Goal: Information Seeking & Learning: Learn about a topic

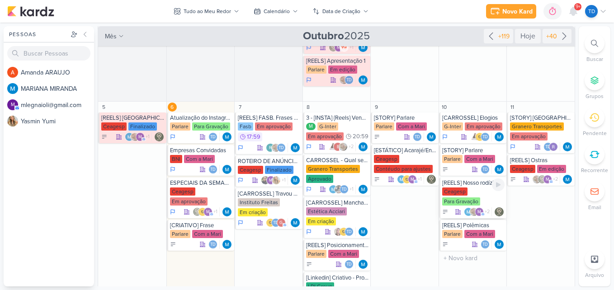
scroll to position [271, 0]
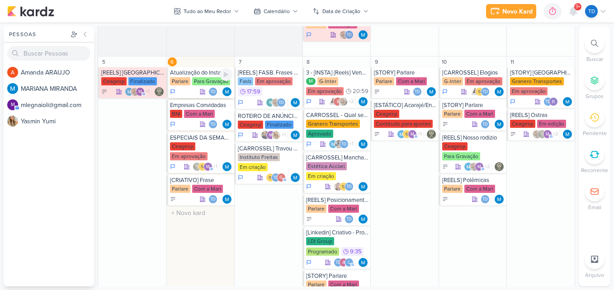
click at [202, 79] on div "Para Gravação" at bounding box center [211, 81] width 38 height 8
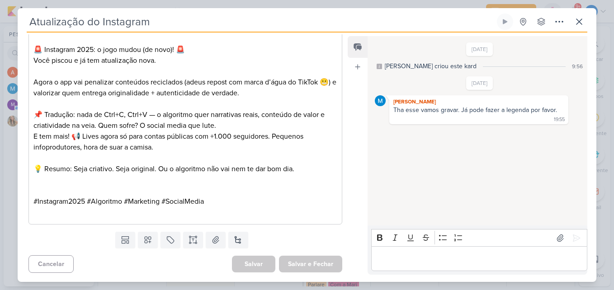
scroll to position [374, 0]
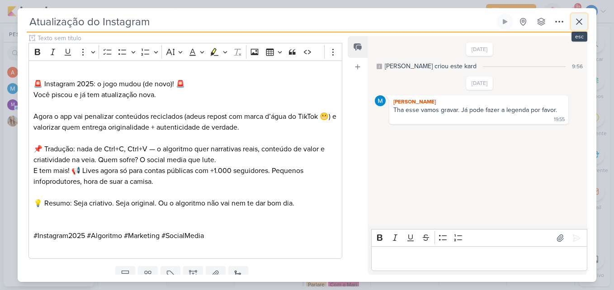
click at [580, 20] on icon at bounding box center [578, 21] width 5 height 5
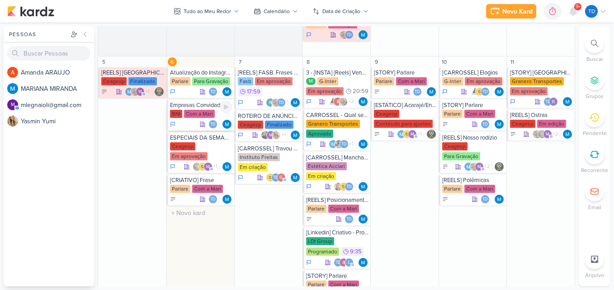
click at [204, 110] on div "Com a Mari" at bounding box center [199, 114] width 31 height 8
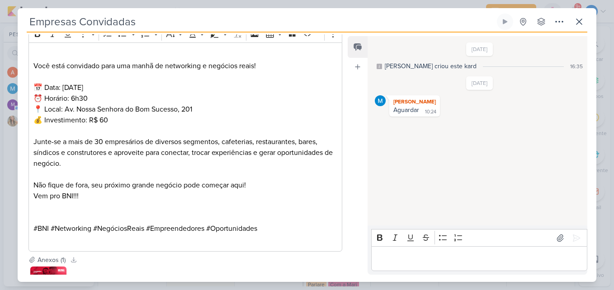
scroll to position [418, 0]
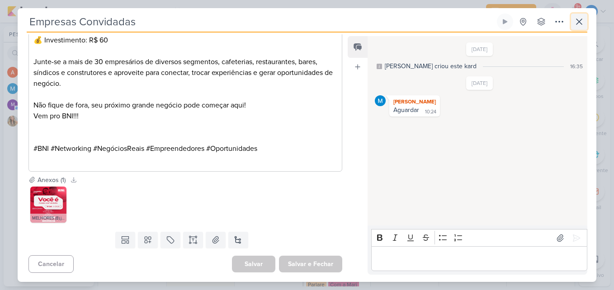
click at [583, 19] on icon at bounding box center [578, 21] width 11 height 11
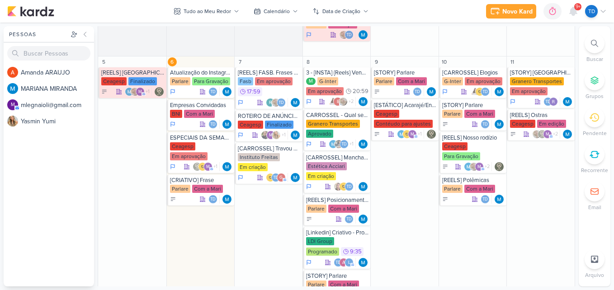
click at [579, 9] on span "9+" at bounding box center [577, 6] width 5 height 7
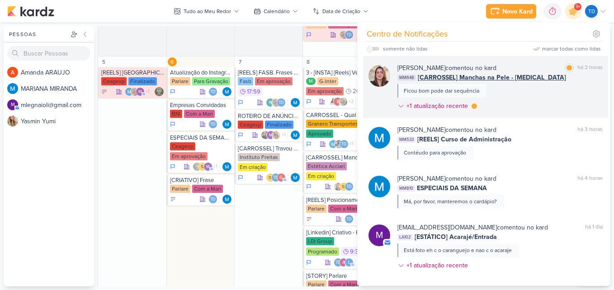
click at [563, 98] on div "[PERSON_NAME] comentou no kard marcar como lida há 2 horas MM648 [CARROSSEL] Ma…" at bounding box center [499, 88] width 205 height 51
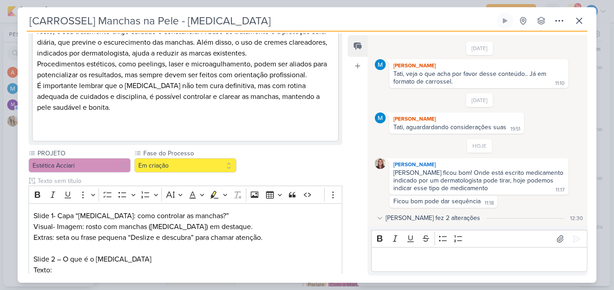
scroll to position [577, 0]
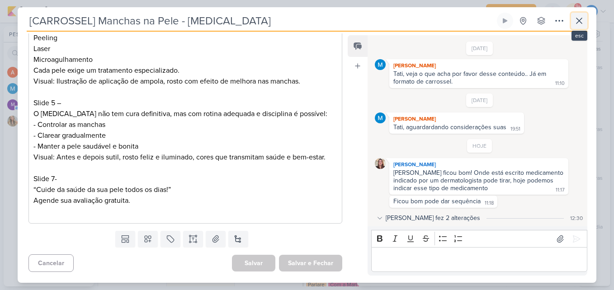
click at [578, 24] on icon at bounding box center [578, 20] width 11 height 11
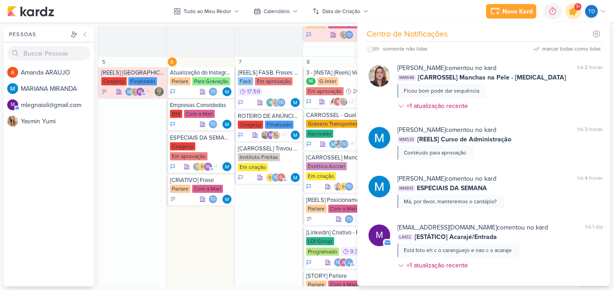
click at [571, 9] on icon at bounding box center [572, 11] width 15 height 15
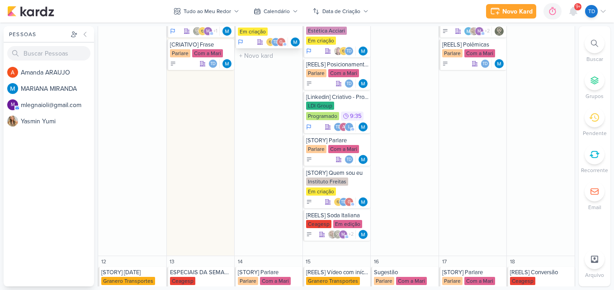
scroll to position [271, 0]
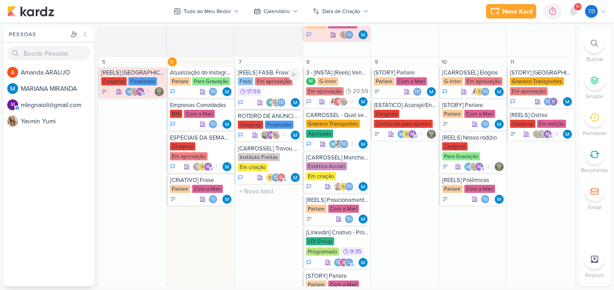
click at [275, 85] on div "Fasb Em aprovação 17:59" at bounding box center [269, 87] width 63 height 20
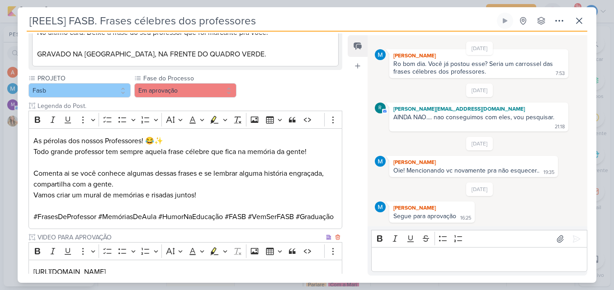
scroll to position [141, 0]
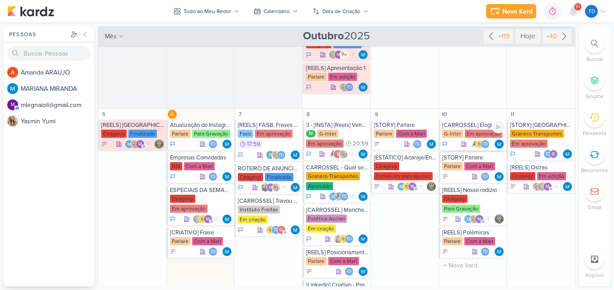
scroll to position [226, 0]
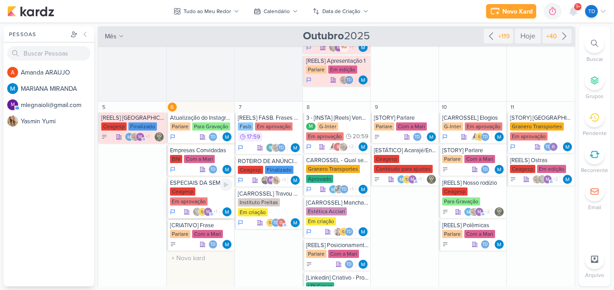
click at [209, 190] on div "Ceagesp Em aprovação" at bounding box center [201, 196] width 63 height 19
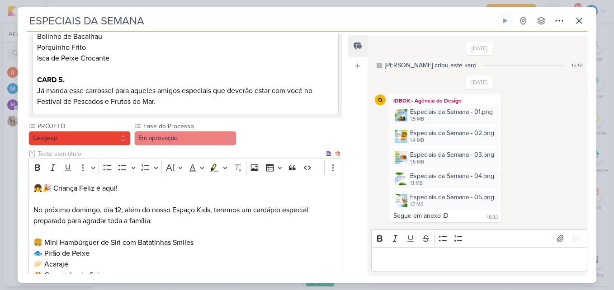
scroll to position [442, 0]
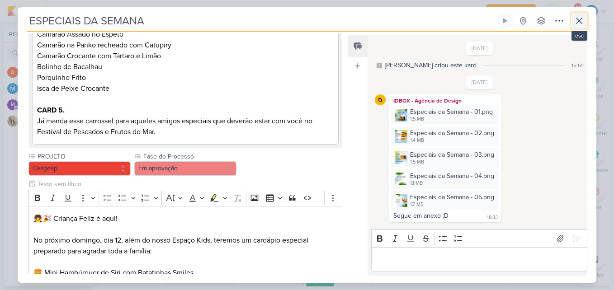
click at [580, 26] on icon at bounding box center [578, 20] width 11 height 11
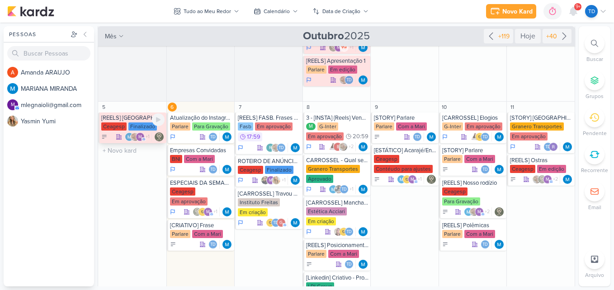
click at [126, 122] on div "Ceagesp" at bounding box center [113, 126] width 25 height 8
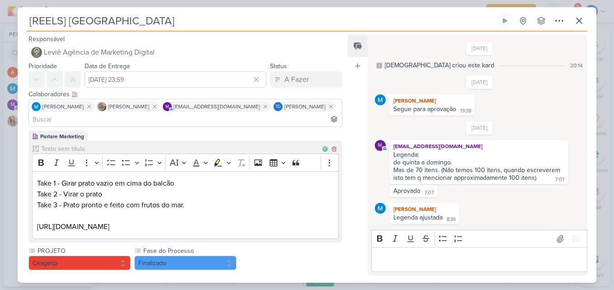
scroll to position [1, 0]
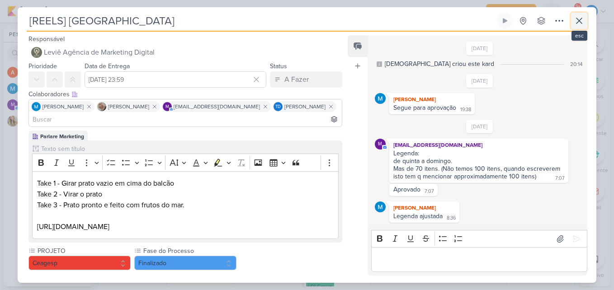
click at [583, 22] on icon at bounding box center [578, 20] width 11 height 11
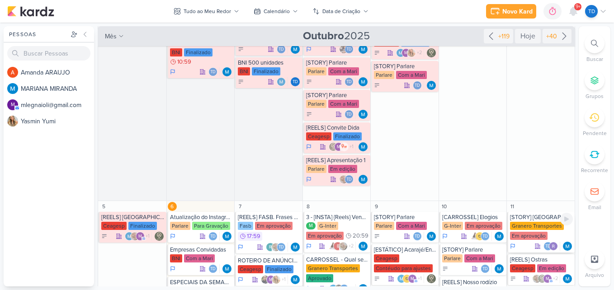
scroll to position [226, 0]
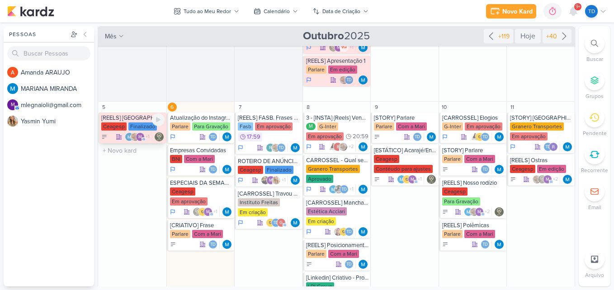
click at [141, 125] on div "Finalizado" at bounding box center [142, 126] width 28 height 8
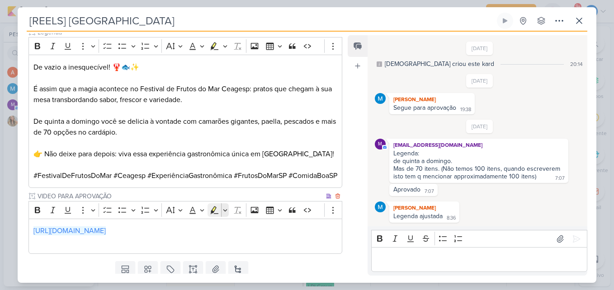
scroll to position [275, 0]
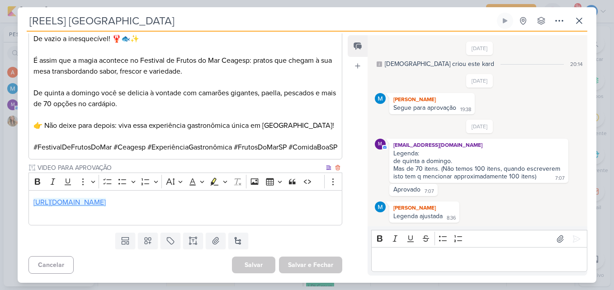
click at [106, 199] on link "https://drive.google.com/drive/folders/1OWQwCqGY8sGfqFupRbfvRayMnfoWXorL" at bounding box center [69, 202] width 72 height 9
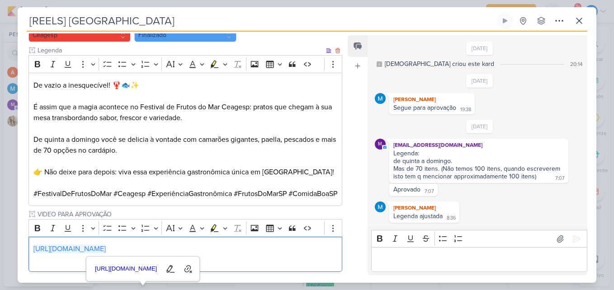
scroll to position [184, 0]
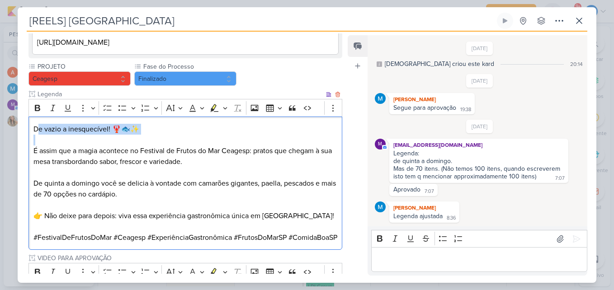
drag, startPoint x: 38, startPoint y: 119, endPoint x: 75, endPoint y: 118, distance: 37.5
click at [76, 124] on p "De vazio a inesquecível! 🦞🐟✨" at bounding box center [185, 129] width 304 height 11
click at [73, 135] on p "É assim que a magia acontece no Festival de Frutos do Mar Ceagesp: pratos que c…" at bounding box center [185, 151] width 304 height 33
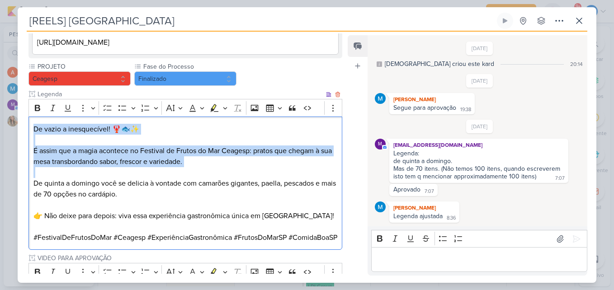
scroll to position [230, 0]
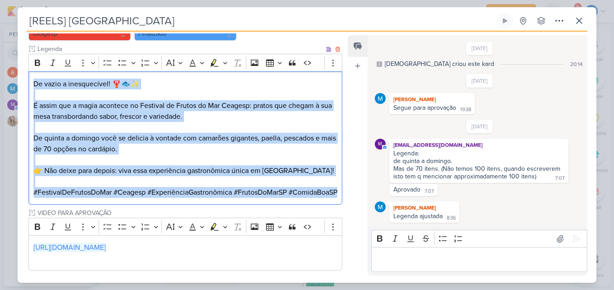
drag, startPoint x: 31, startPoint y: 117, endPoint x: 239, endPoint y: 195, distance: 222.4
click at [239, 195] on div "De vazio a inesquecível! 🦞🐟✨ ⁠⁠⁠⁠⁠⁠⁠ É assim que a magia acontece no Festival d…" at bounding box center [185, 137] width 314 height 133
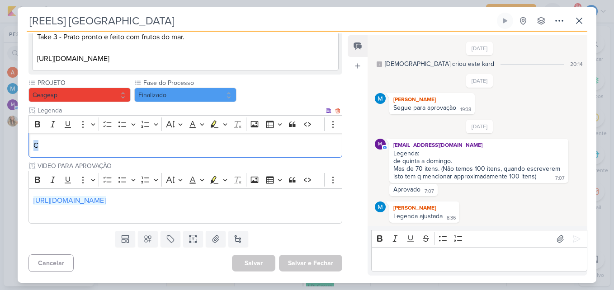
scroll to position [155, 0]
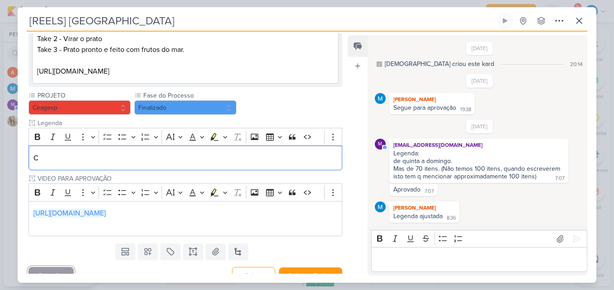
click at [50, 267] on button "Cancelar" at bounding box center [50, 276] width 45 height 18
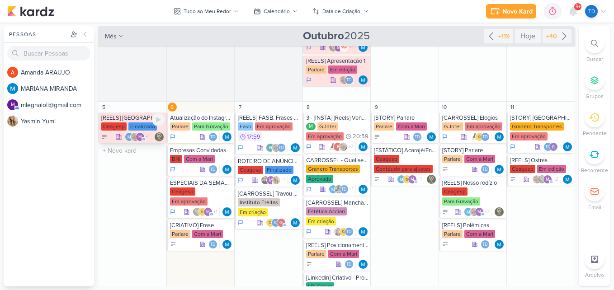
click at [143, 119] on div "[REELS] [GEOGRAPHIC_DATA]" at bounding box center [132, 117] width 63 height 7
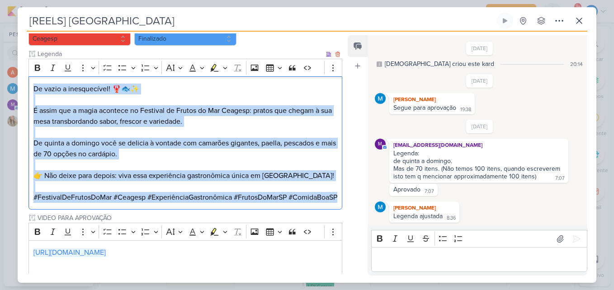
scroll to position [226, 0]
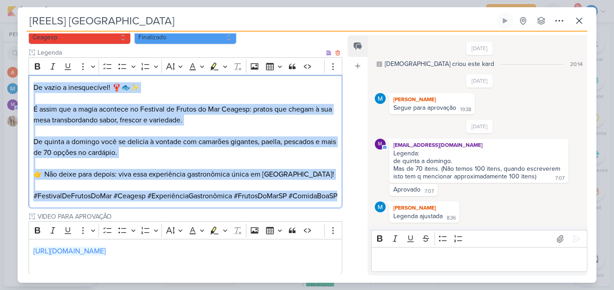
drag, startPoint x: 31, startPoint y: 120, endPoint x: 260, endPoint y: 202, distance: 243.1
click at [260, 202] on div "De vazio a inesquecível! 🦞🐟✨ É assim que a magia acontece no Festival de Frutos…" at bounding box center [185, 141] width 314 height 133
copy div "De vazio a inesquecível! 🦞🐟✨ É assim que a magia acontece no Festival de Frutos…"
click at [262, 111] on p "É assim que a magia acontece no Festival de Frutos do Mar Ceagesp: pratos que c…" at bounding box center [185, 109] width 304 height 33
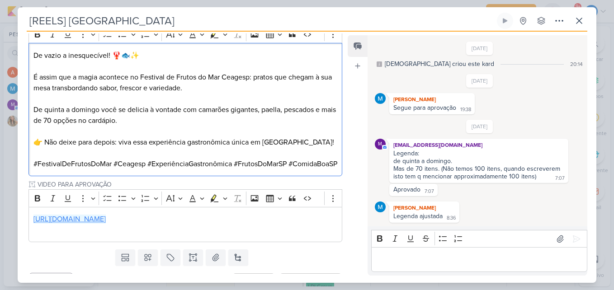
scroll to position [275, 0]
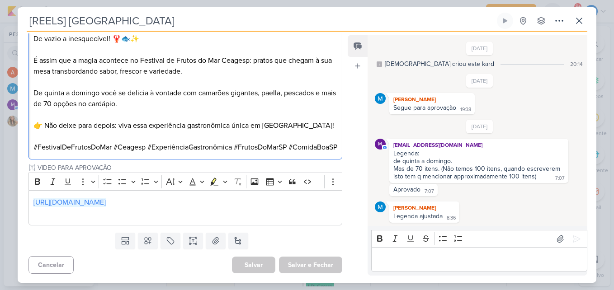
click at [405, 257] on p "Editor editing area: main" at bounding box center [478, 259] width 206 height 11
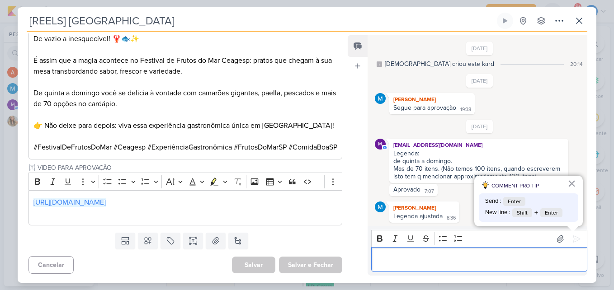
scroll to position [38, 0]
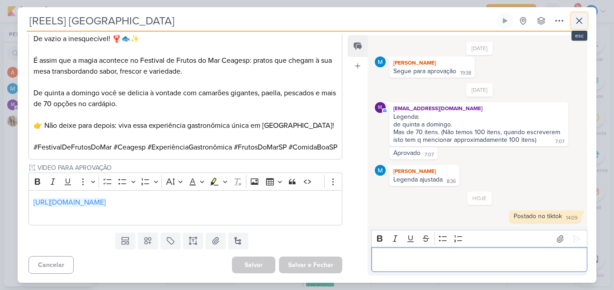
click at [580, 22] on icon at bounding box center [578, 20] width 5 height 5
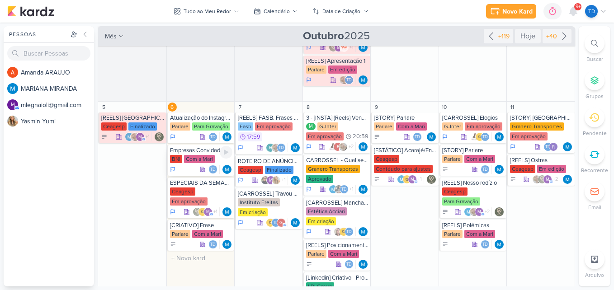
click at [196, 154] on div "Empresas Convidadas BNI Com a Mari Td" at bounding box center [201, 160] width 68 height 31
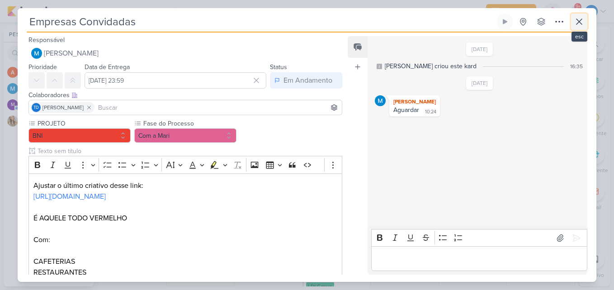
click at [576, 27] on icon at bounding box center [578, 21] width 11 height 11
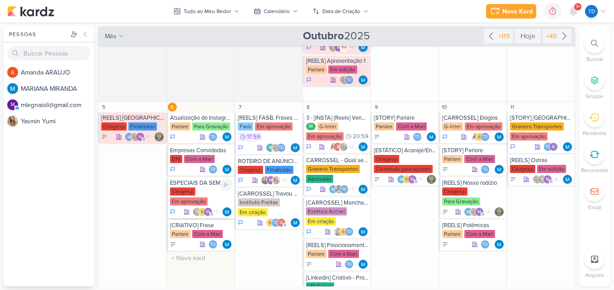
click at [196, 193] on div "Ceagesp Em aprovação" at bounding box center [201, 196] width 63 height 19
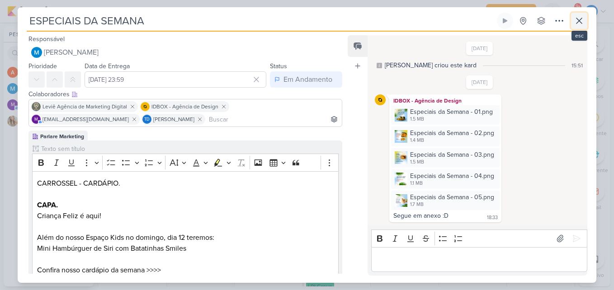
click at [579, 14] on button at bounding box center [579, 21] width 16 height 16
